Goal: Navigation & Orientation: Find specific page/section

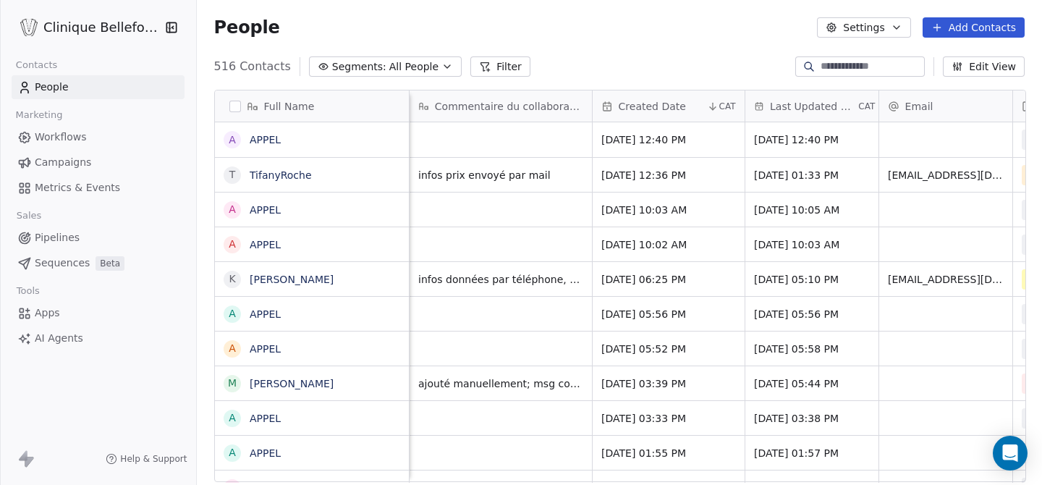
scroll to position [426, 847]
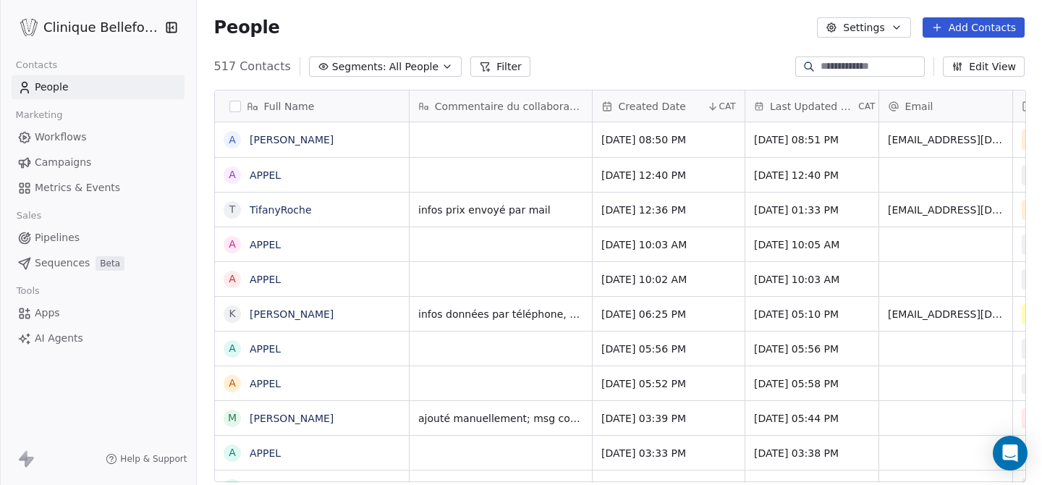
scroll to position [1, 1]
